Goal: Task Accomplishment & Management: Use online tool/utility

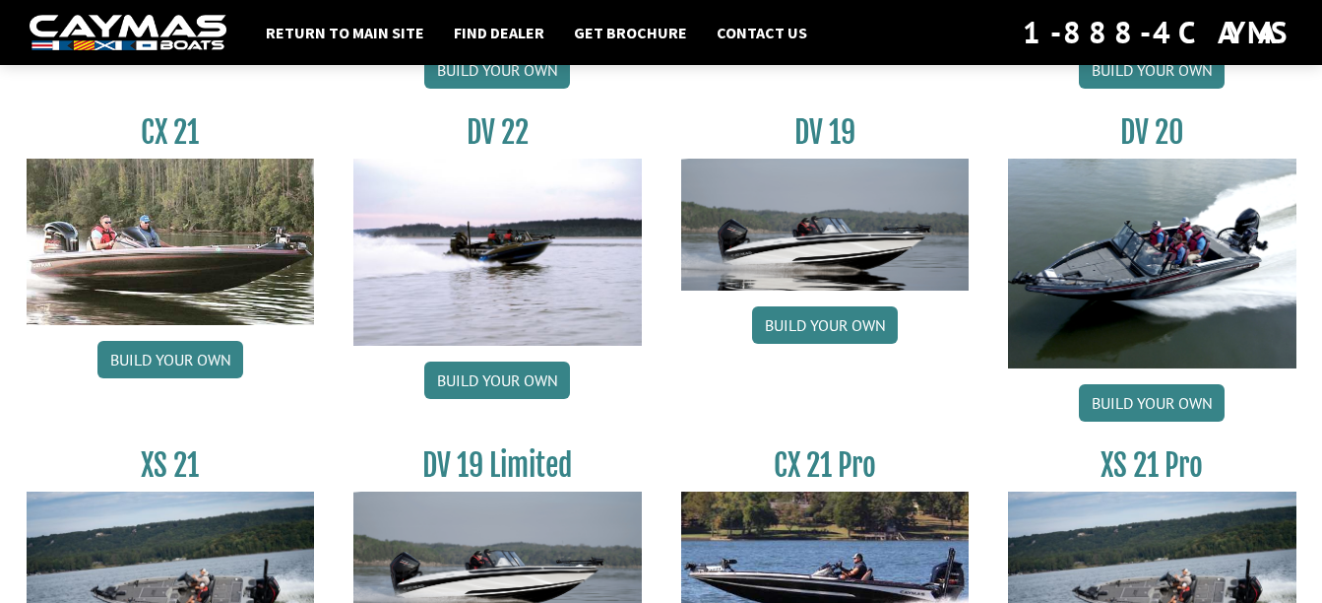
scroll to position [2527, 0]
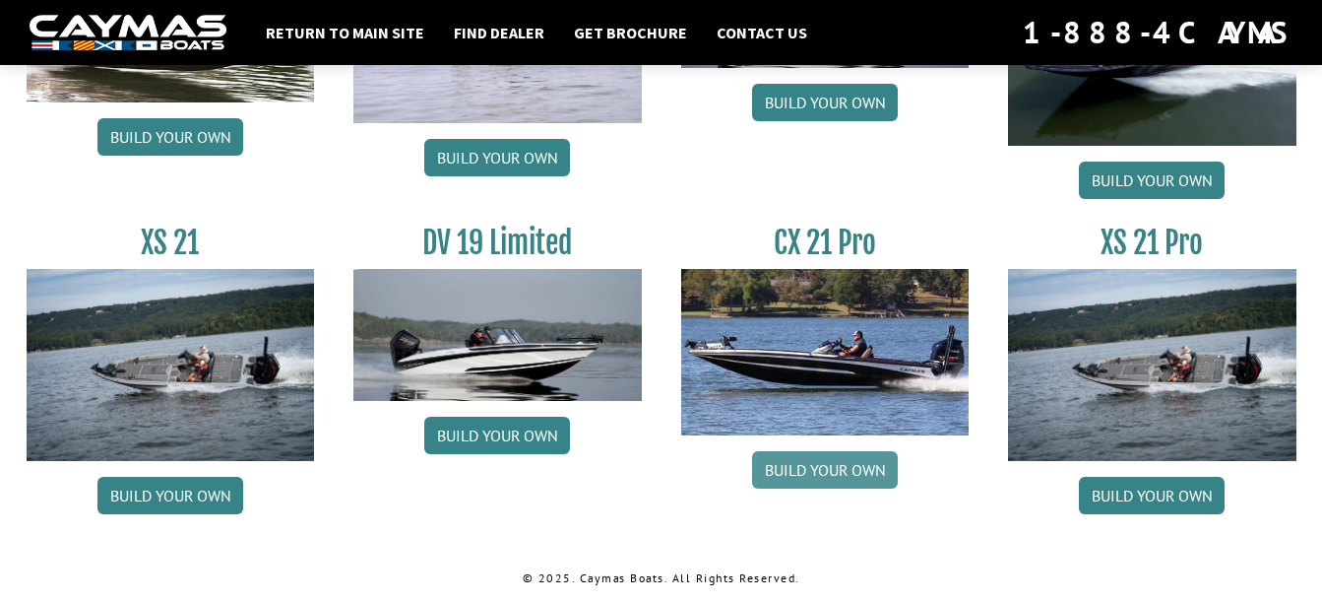
click at [853, 467] on link "Build your own" at bounding box center [825, 469] width 146 height 37
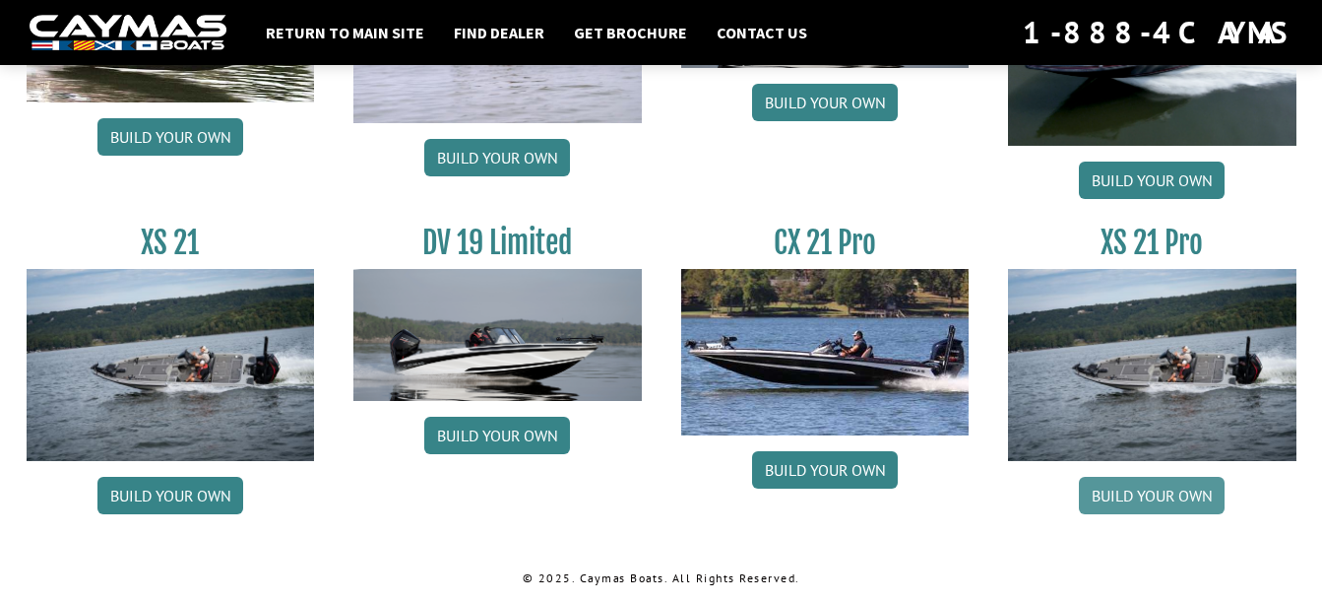
click at [1156, 497] on link "Build your own" at bounding box center [1152, 495] width 146 height 37
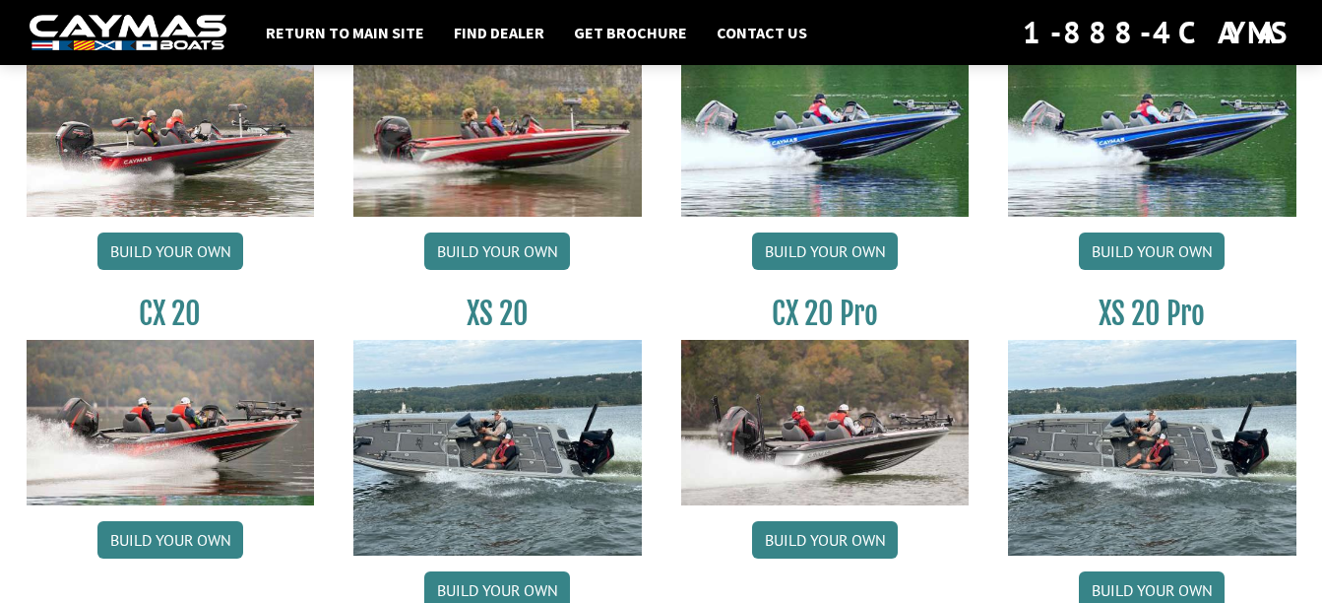
scroll to position [1784, 0]
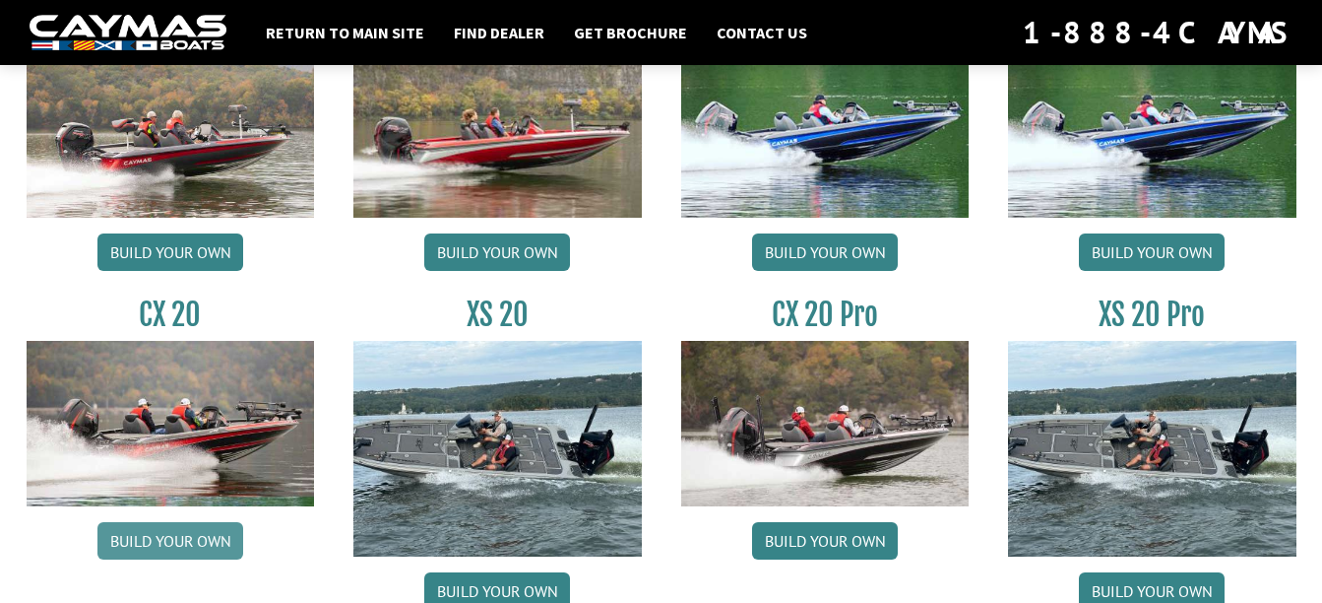
click at [156, 541] on link "Build your own" at bounding box center [170, 540] width 146 height 37
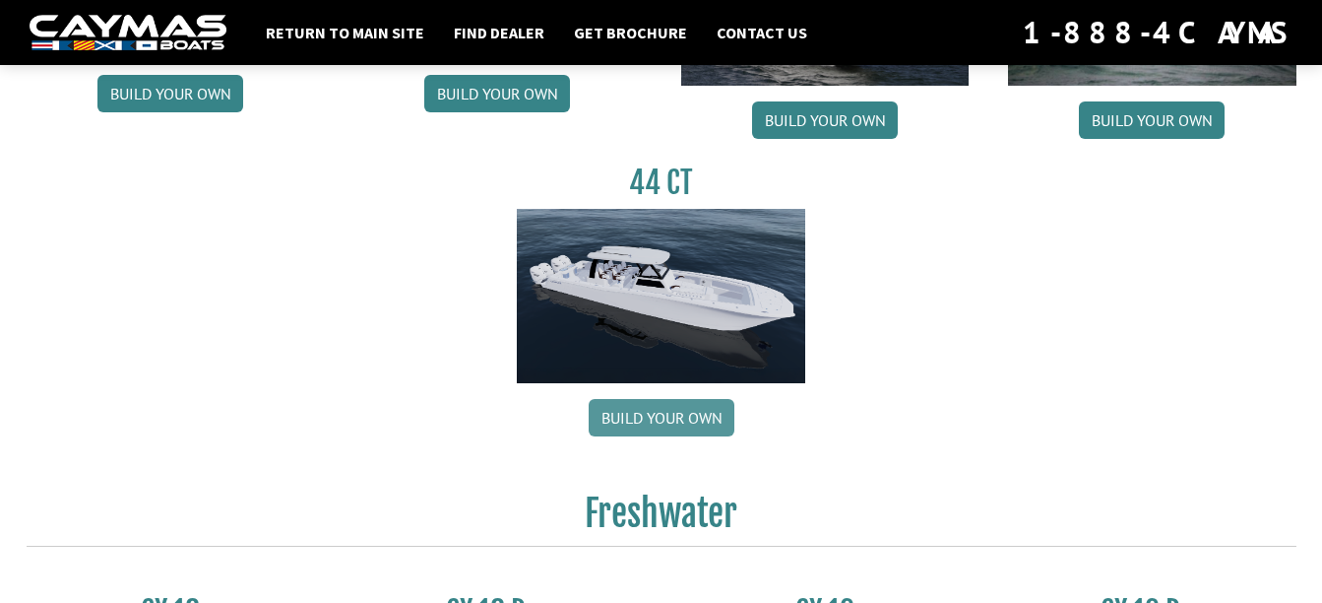
scroll to position [1200, 0]
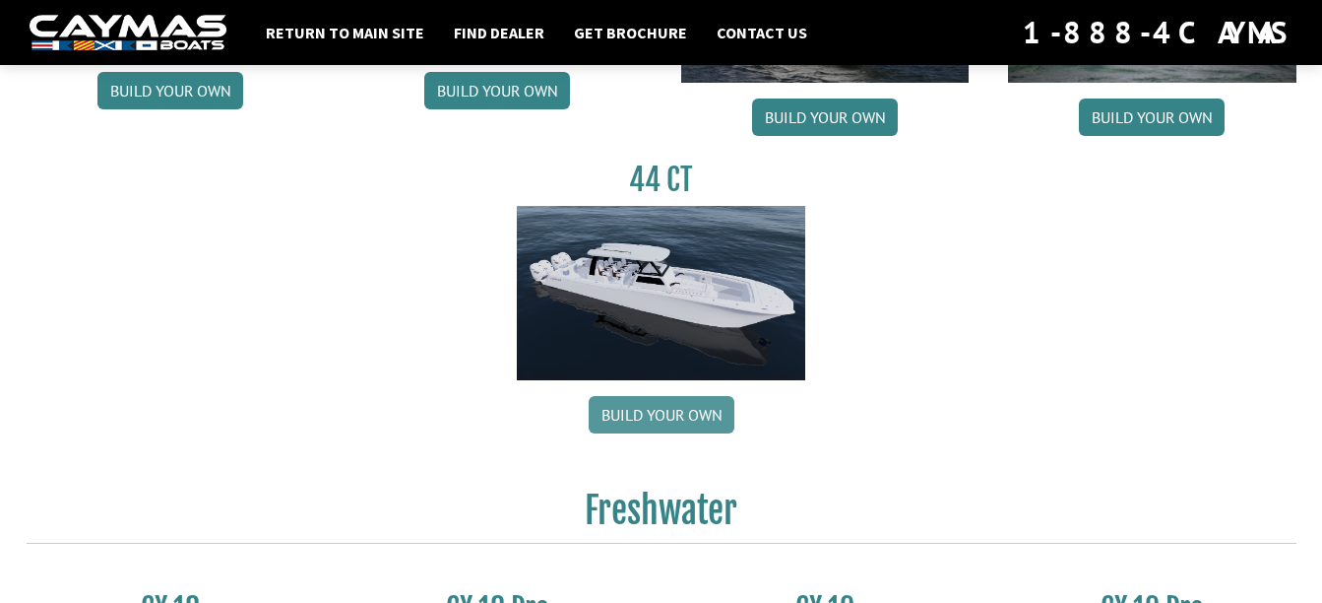
click at [699, 430] on link "Build your own" at bounding box center [662, 414] width 146 height 37
click at [699, 417] on link "Build your own" at bounding box center [662, 414] width 146 height 37
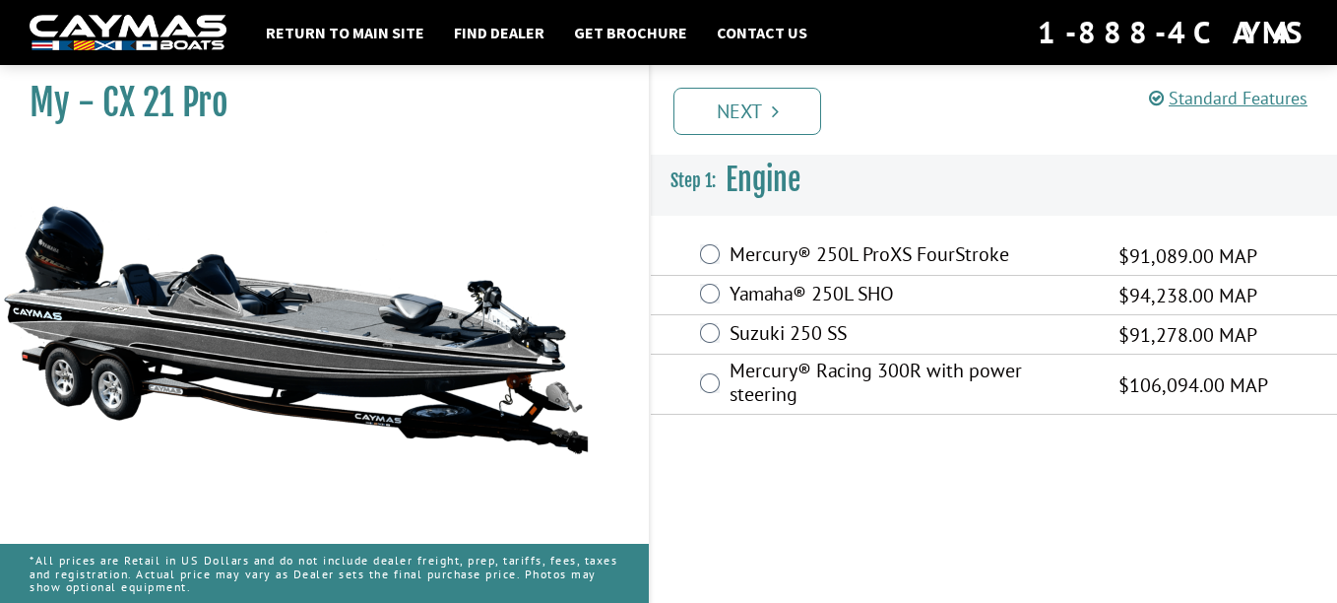
click at [770, 266] on label "Mercury® 250L ProXS FourStroke" at bounding box center [912, 256] width 364 height 29
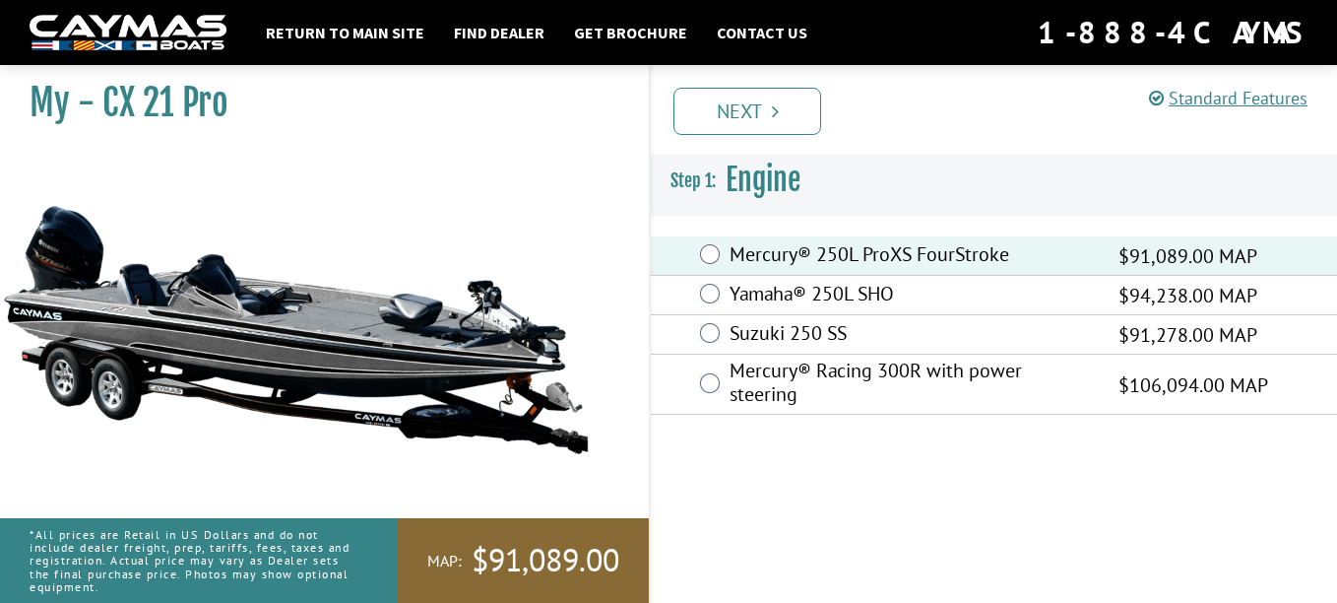
click at [737, 380] on label "Mercury® Racing 300R with power steering" at bounding box center [912, 384] width 364 height 52
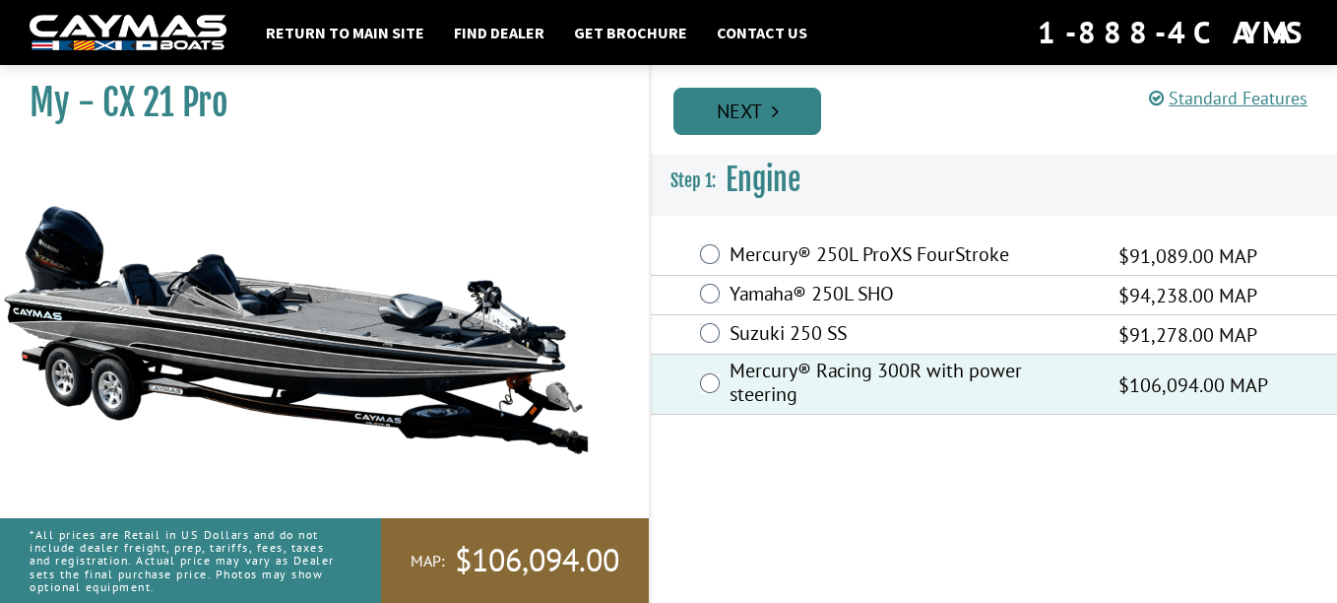
click at [744, 111] on link "Next" at bounding box center [747, 111] width 148 height 47
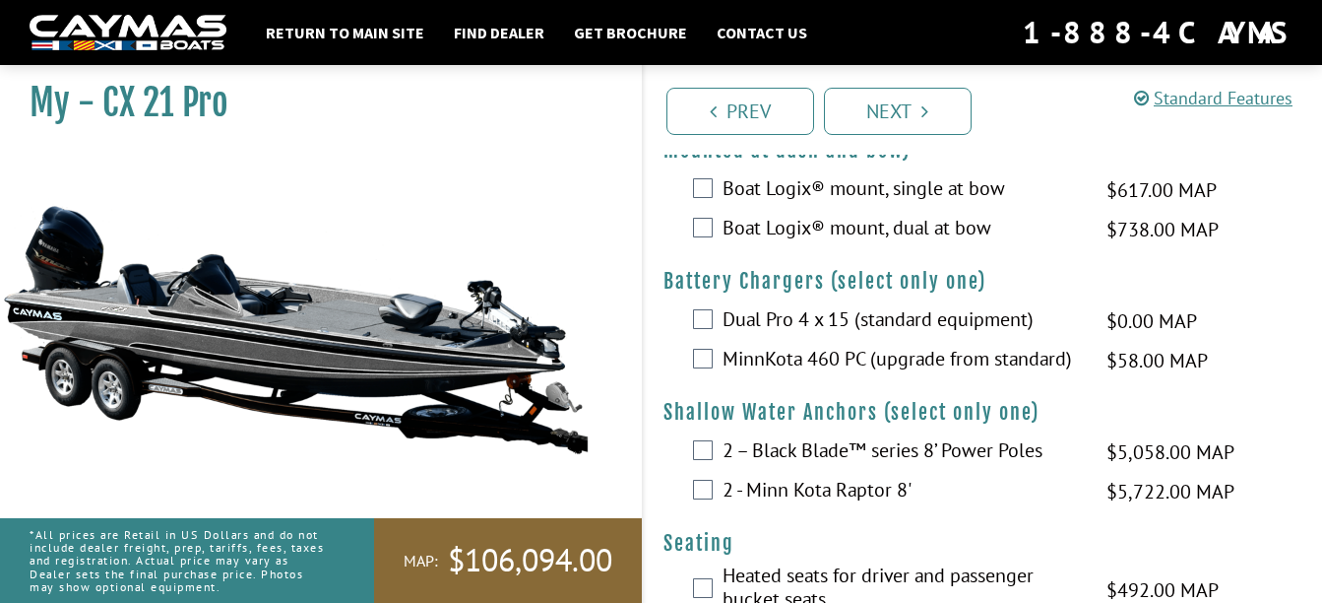
scroll to position [1115, 0]
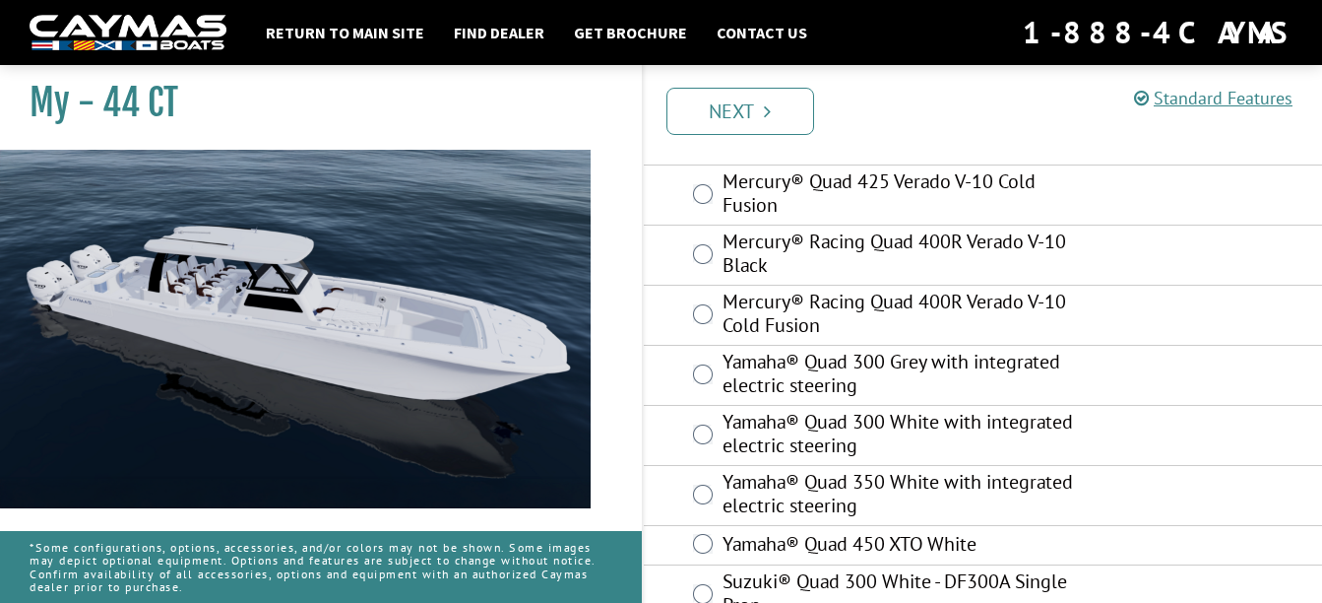
scroll to position [286, 0]
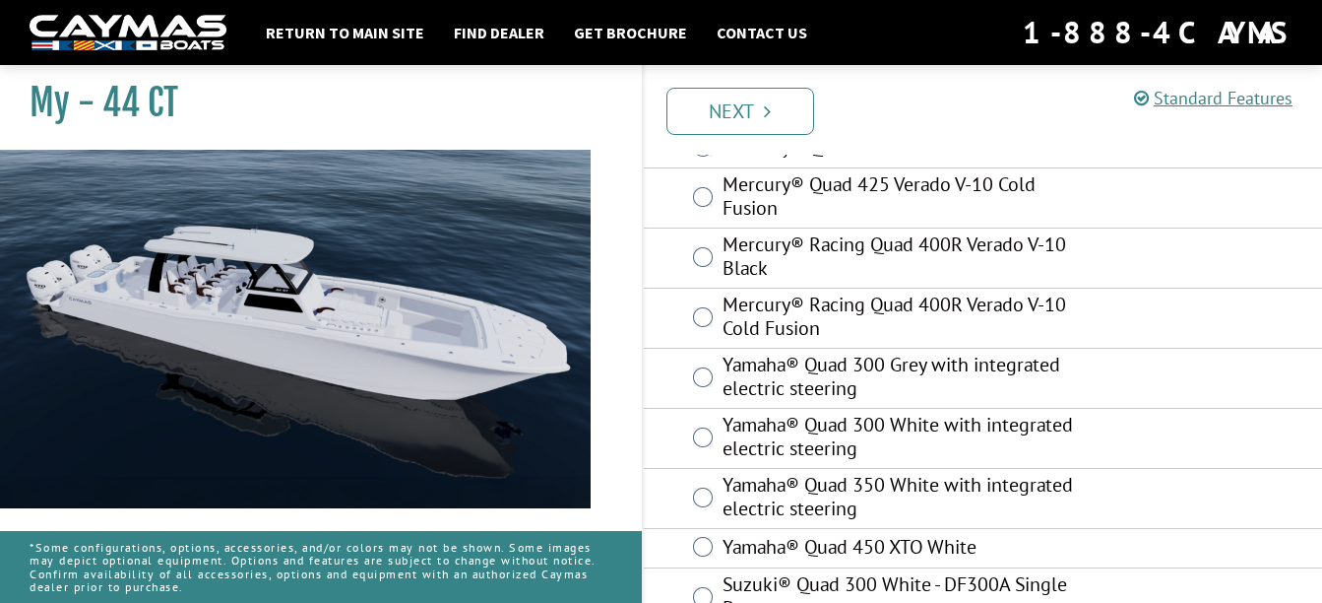
click at [837, 290] on div "Mercury® Racing Quad 400R Verado V-10 Cold Fusion" at bounding box center [983, 318] width 679 height 60
click at [837, 309] on label "Mercury® Racing Quad 400R Verado V-10 Cold Fusion" at bounding box center [903, 318] width 360 height 52
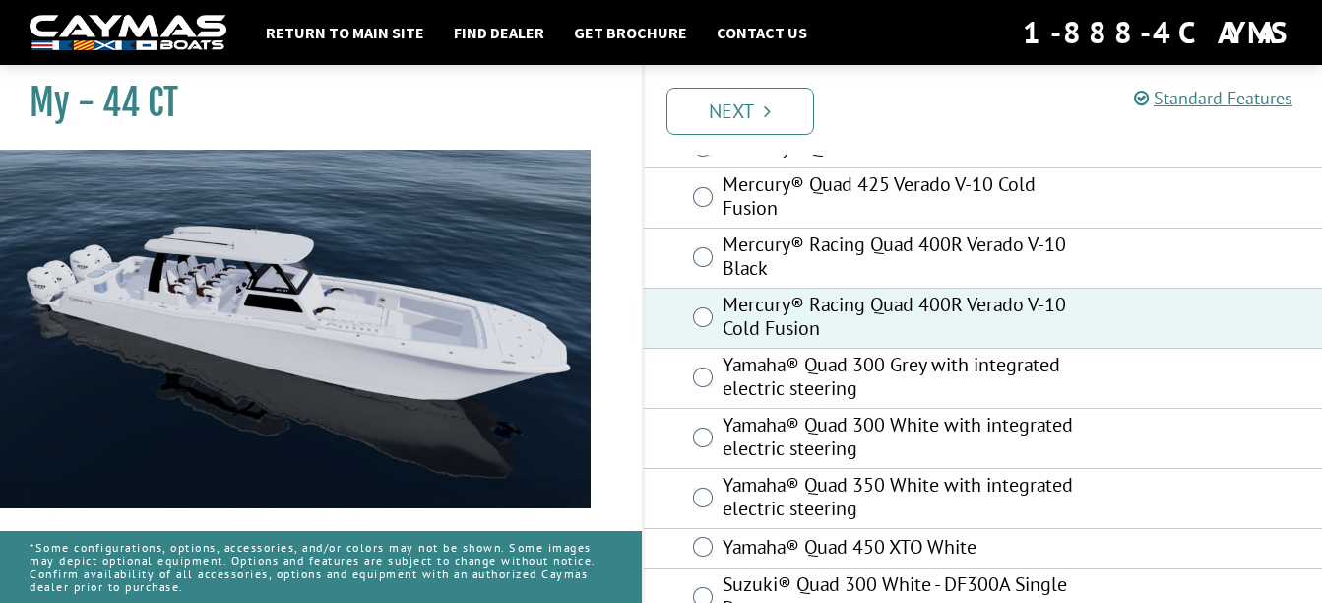
scroll to position [448, 0]
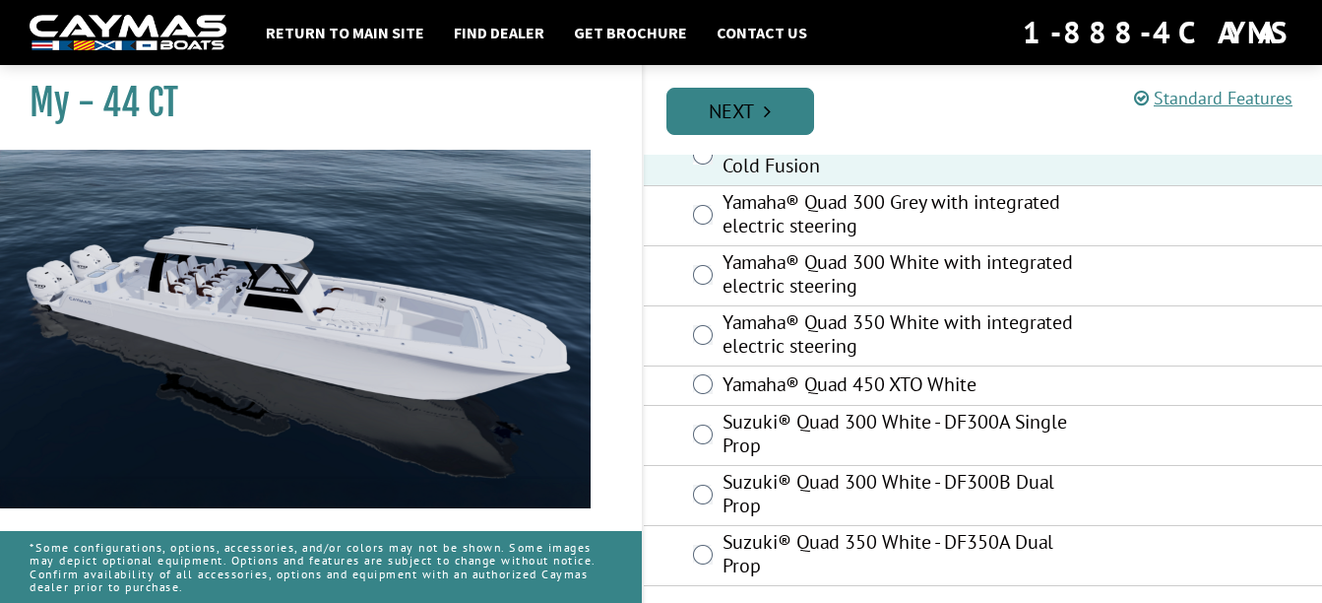
click at [781, 122] on link "Next" at bounding box center [741, 111] width 148 height 47
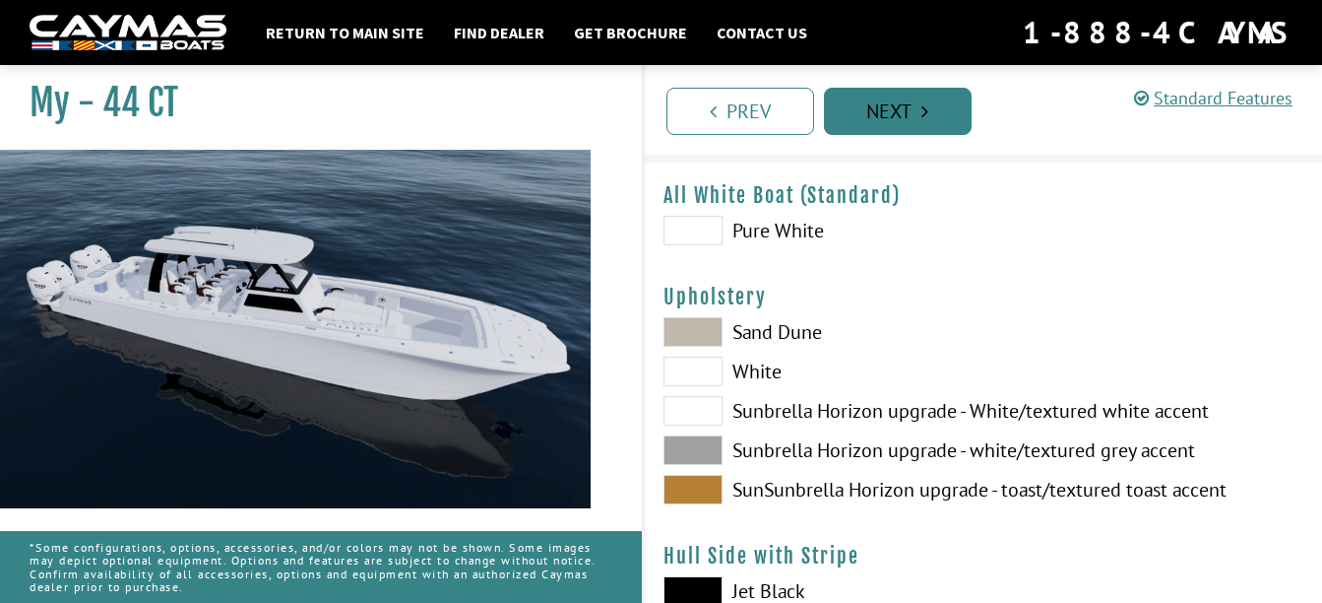
scroll to position [0, 0]
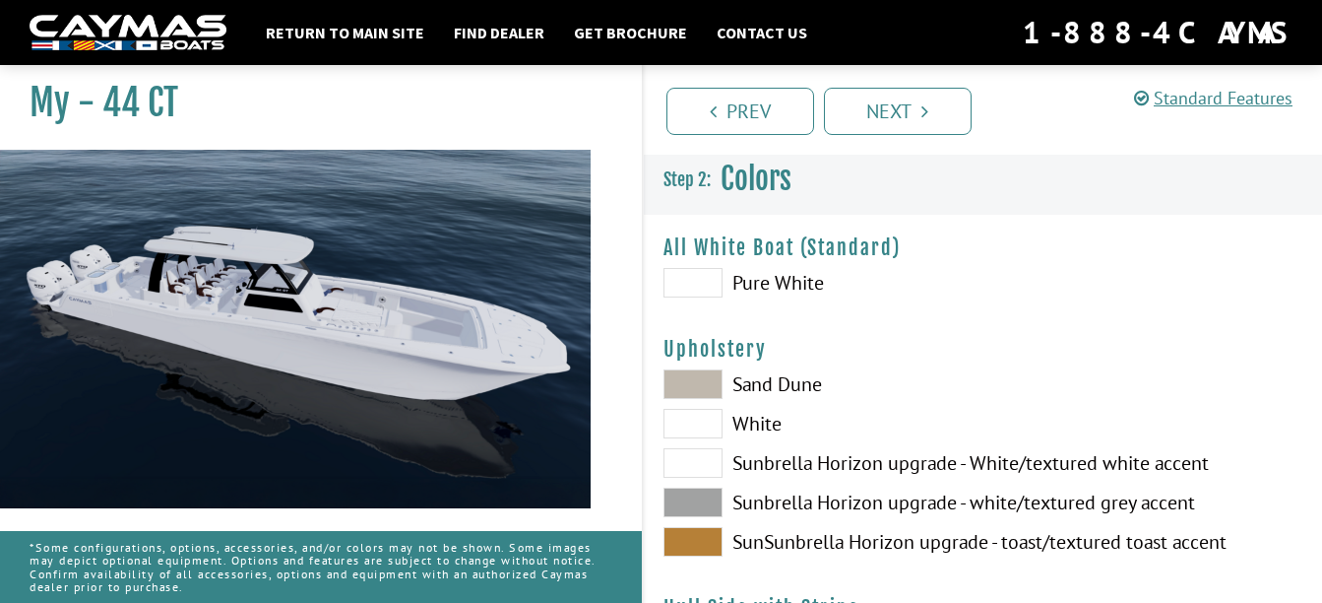
click at [691, 386] on span at bounding box center [693, 384] width 59 height 30
click at [695, 409] on span at bounding box center [693, 424] width 59 height 30
